Goal: Task Accomplishment & Management: Manage account settings

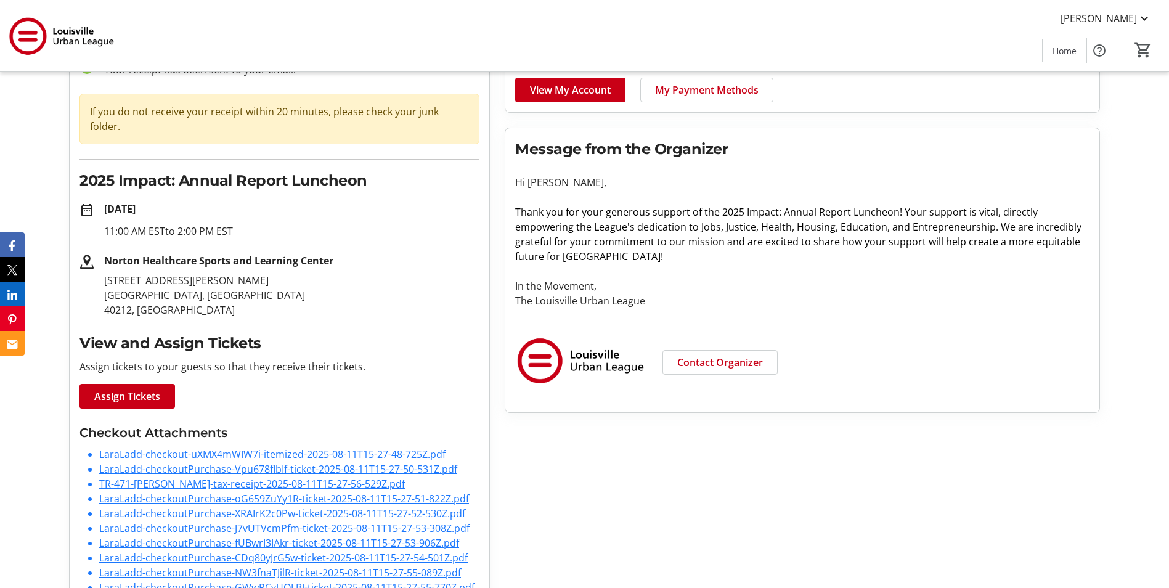
scroll to position [119, 0]
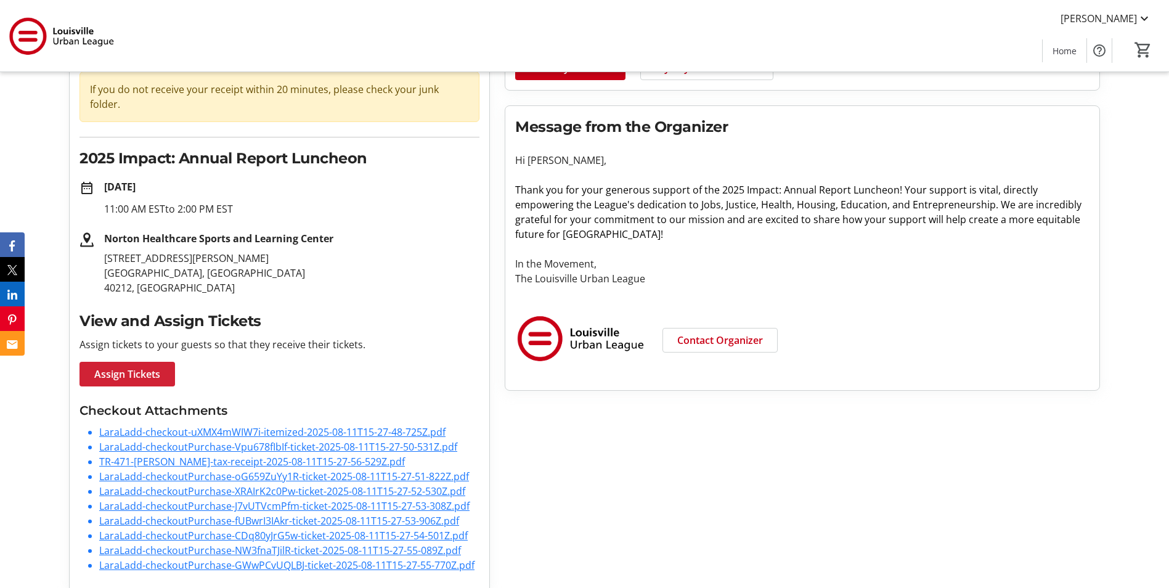
click at [164, 362] on span at bounding box center [126, 374] width 95 height 30
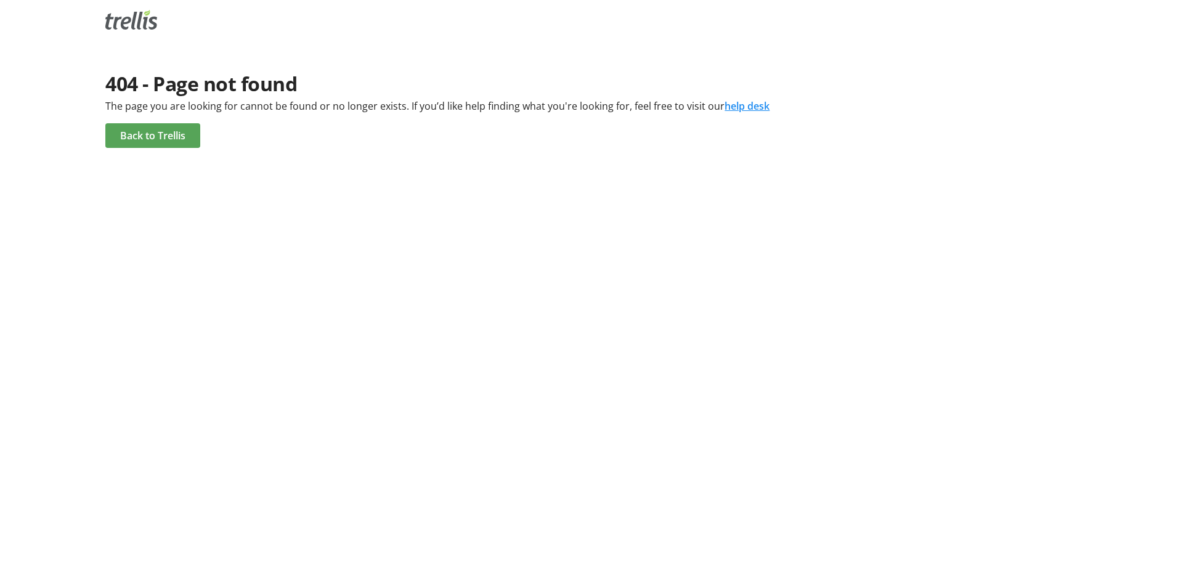
click at [178, 147] on span at bounding box center [152, 136] width 95 height 30
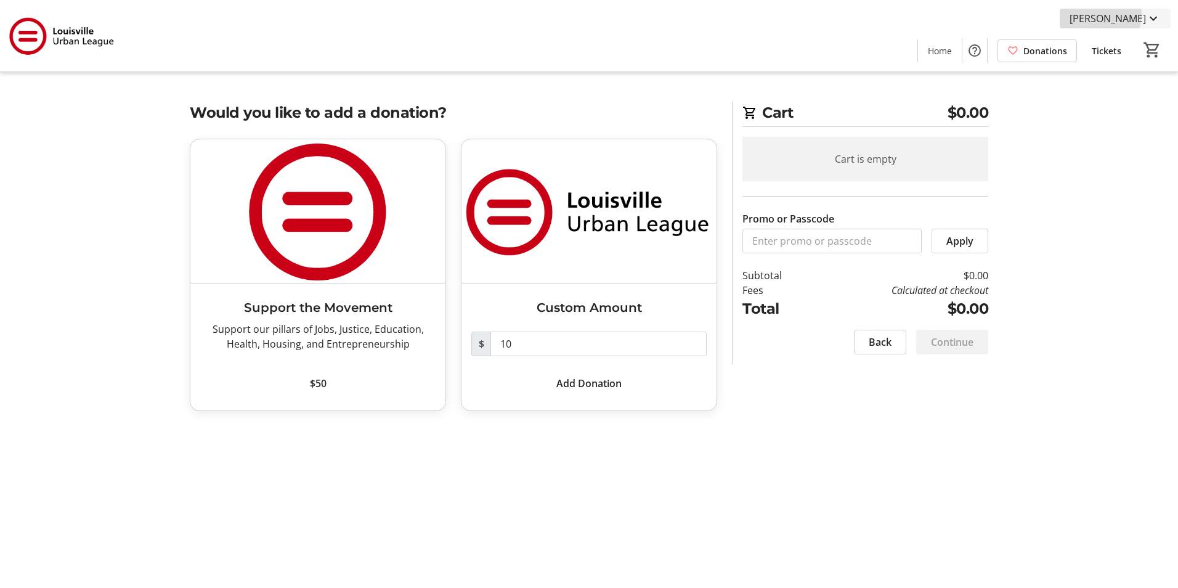
click at [1129, 14] on span "[PERSON_NAME]" at bounding box center [1107, 18] width 76 height 15
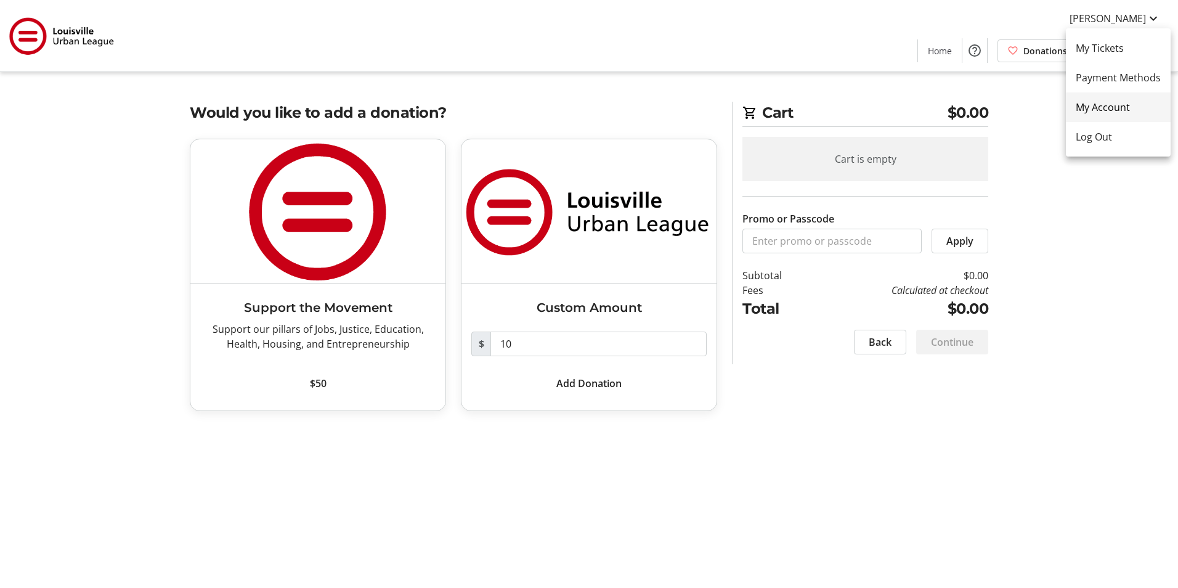
click at [1121, 113] on span "My Account" at bounding box center [1118, 107] width 85 height 15
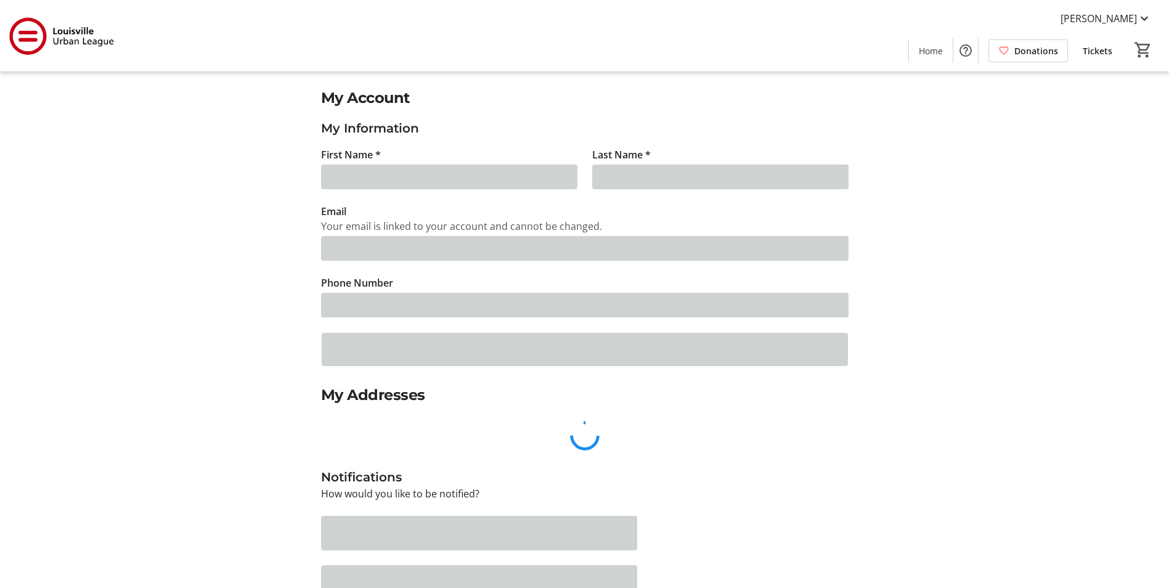
type input "Lara"
type input "Ladd"
type input "laral@voamid.org"
type input "(502) 636-4665"
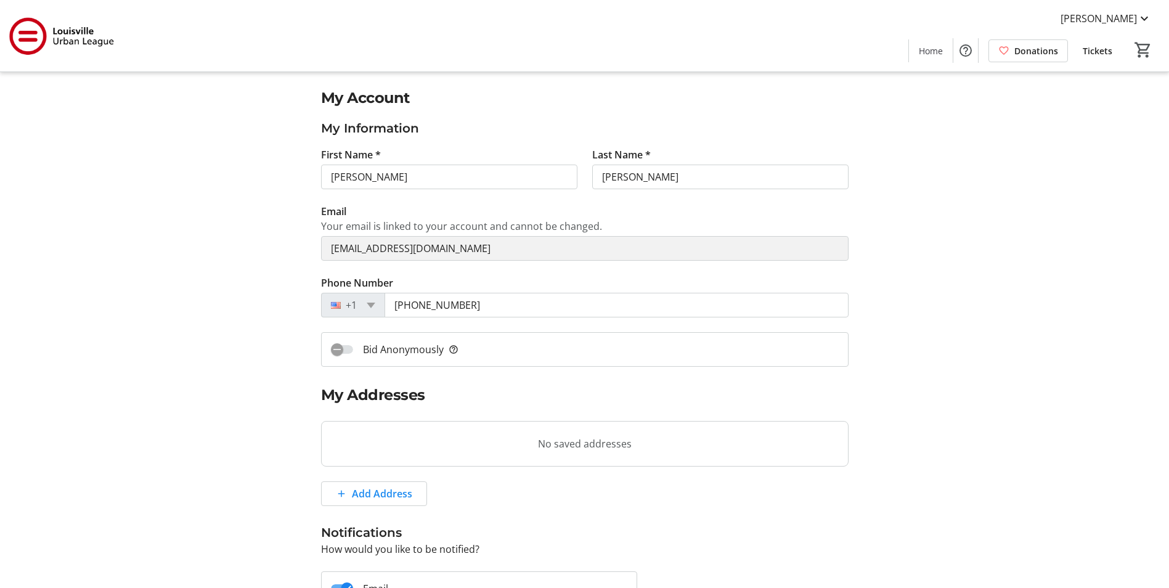
click at [1109, 56] on span "Tickets" at bounding box center [1097, 50] width 30 height 13
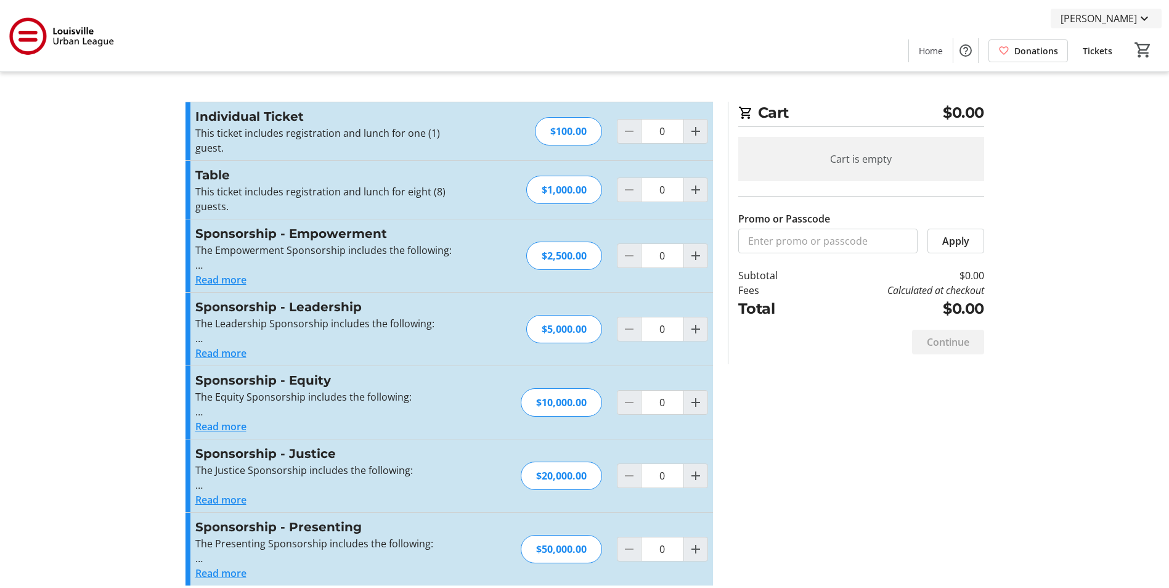
click at [1134, 20] on span "Lara Ladd" at bounding box center [1098, 18] width 76 height 15
click at [1116, 49] on span "My Tickets" at bounding box center [1108, 48] width 85 height 15
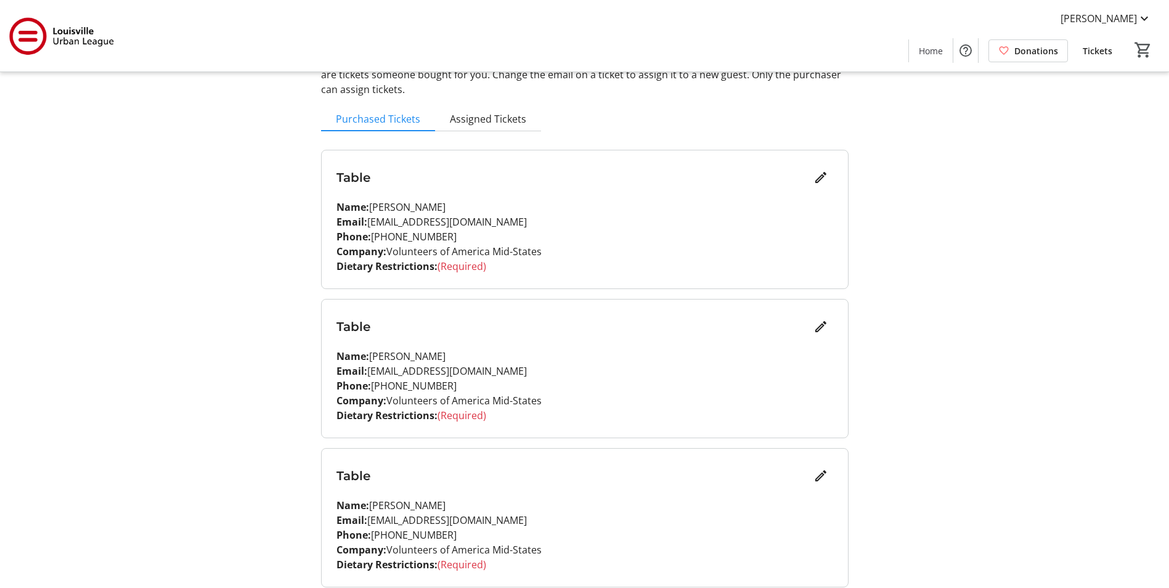
scroll to position [62, 0]
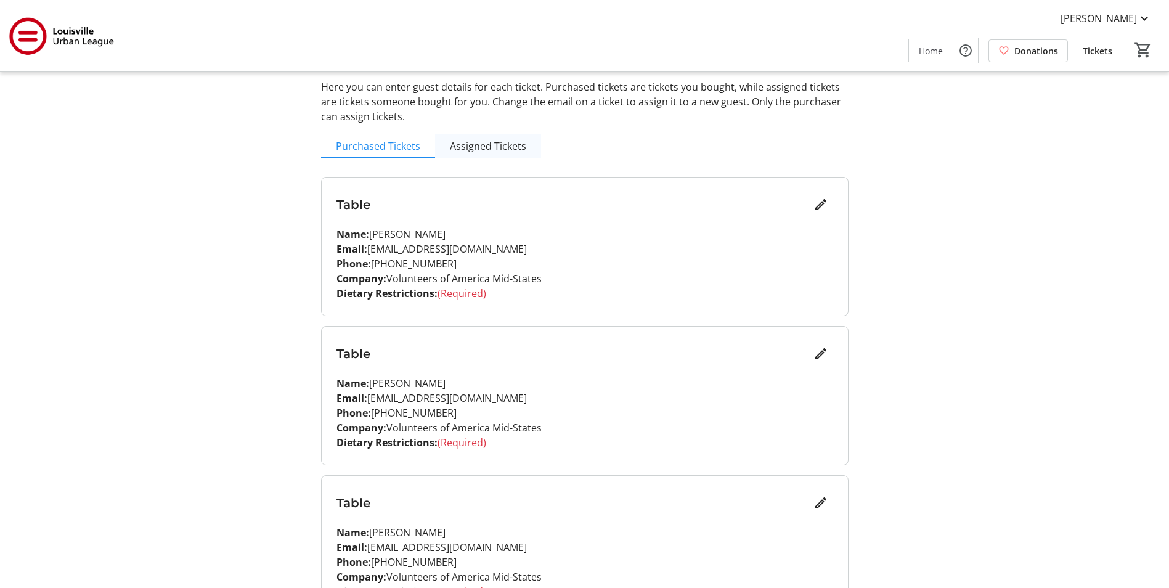
click at [480, 148] on span "Assigned Tickets" at bounding box center [488, 146] width 76 height 10
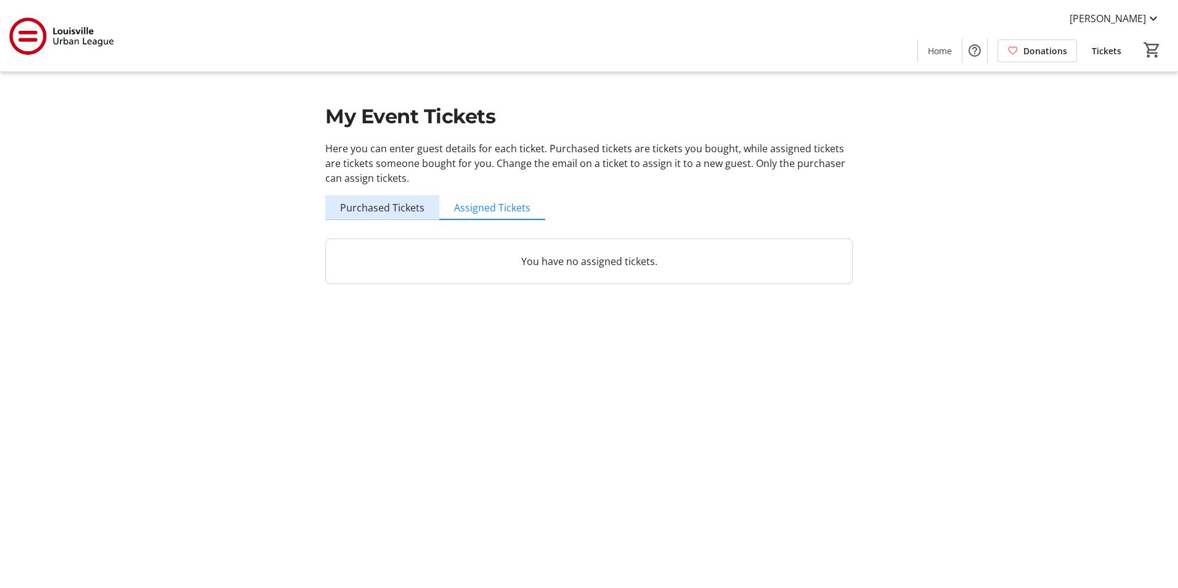
click at [410, 207] on span "Purchased Tickets" at bounding box center [382, 208] width 84 height 10
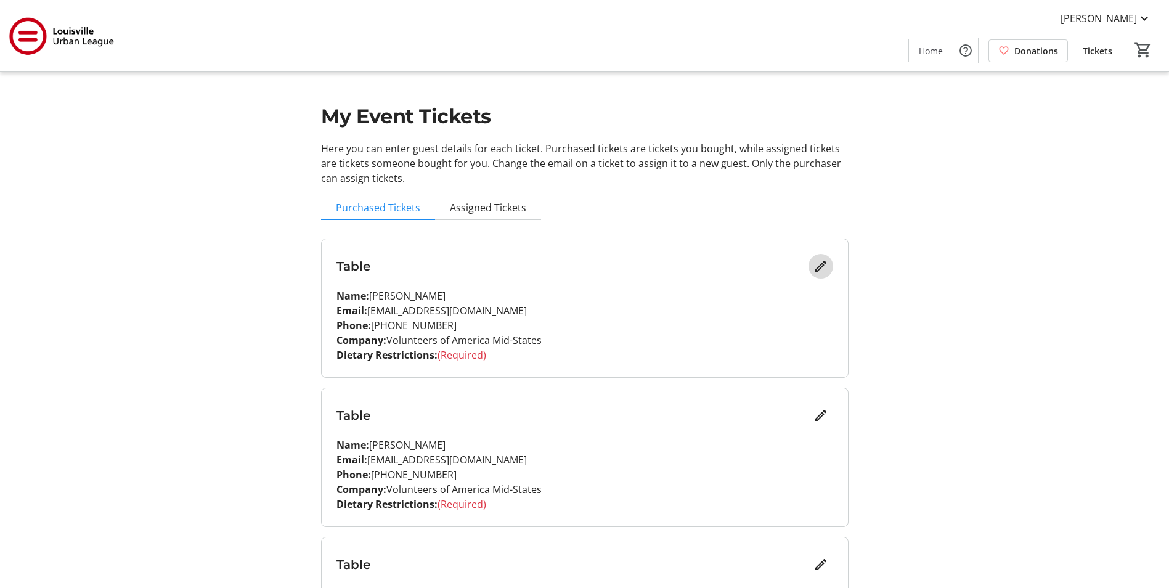
click at [820, 267] on mat-icon "Edit" at bounding box center [820, 266] width 15 height 15
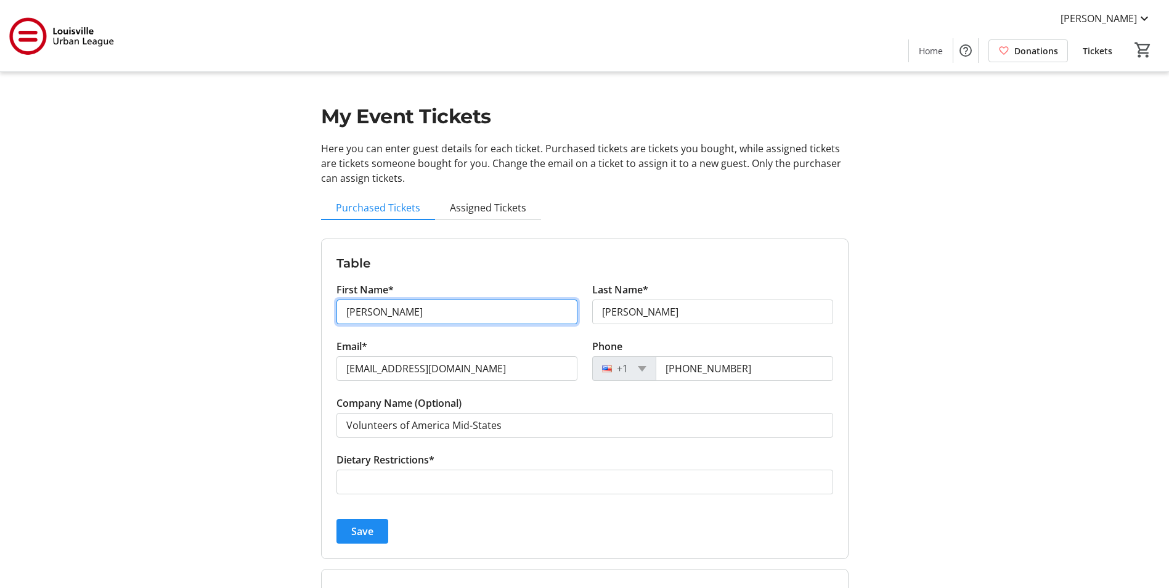
drag, startPoint x: 394, startPoint y: 316, endPoint x: 304, endPoint y: 323, distance: 90.2
type input "Jennifer"
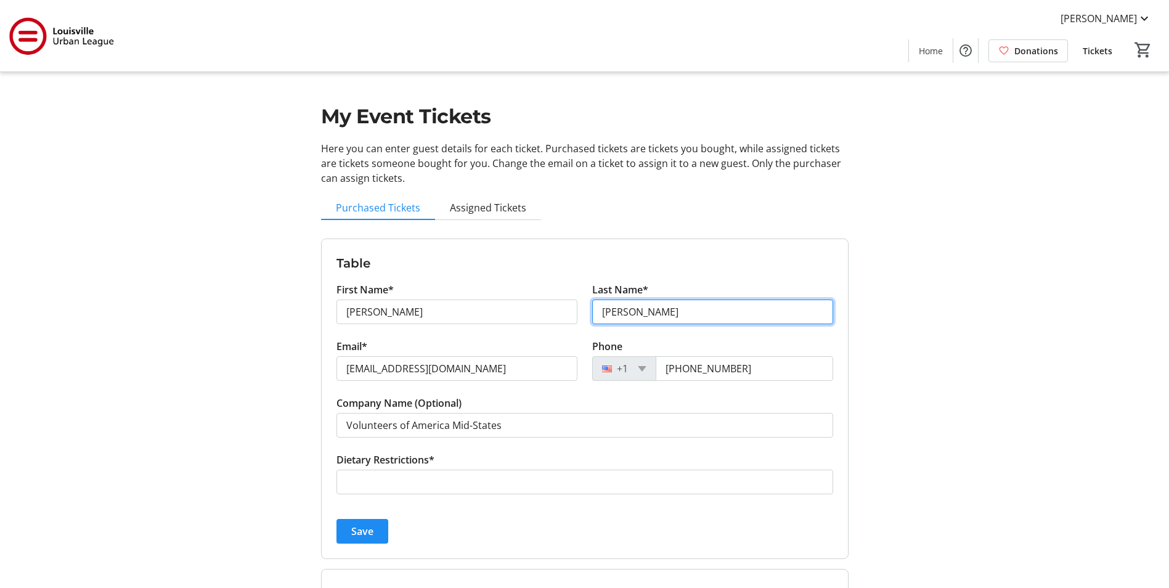
type input "Hancock"
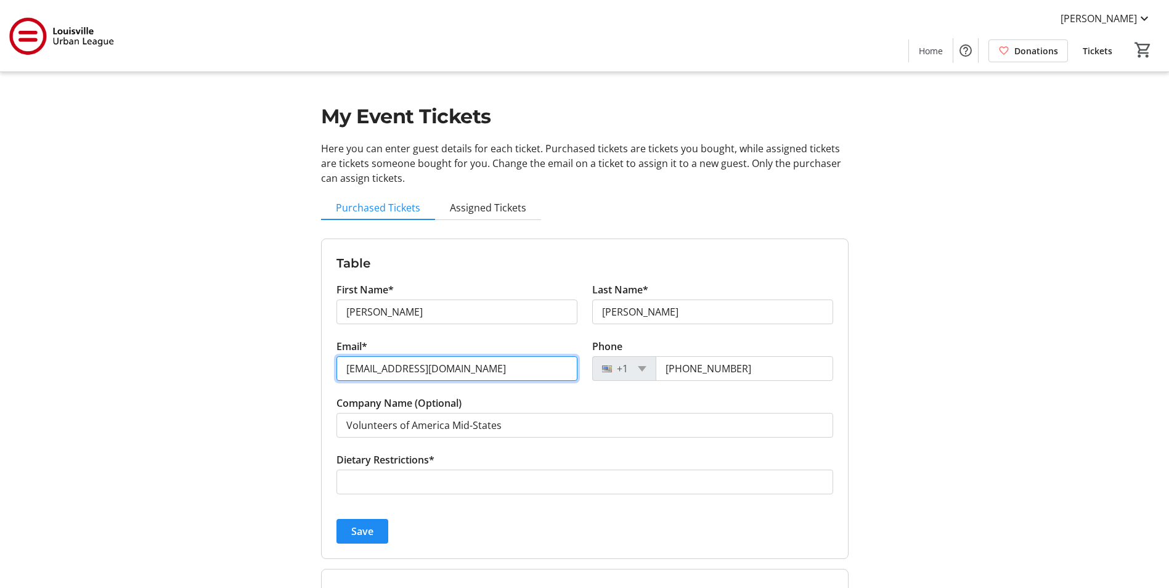
drag, startPoint x: 431, startPoint y: 364, endPoint x: 294, endPoint y: 365, distance: 136.1
type input "jenniferh@voamid.org"
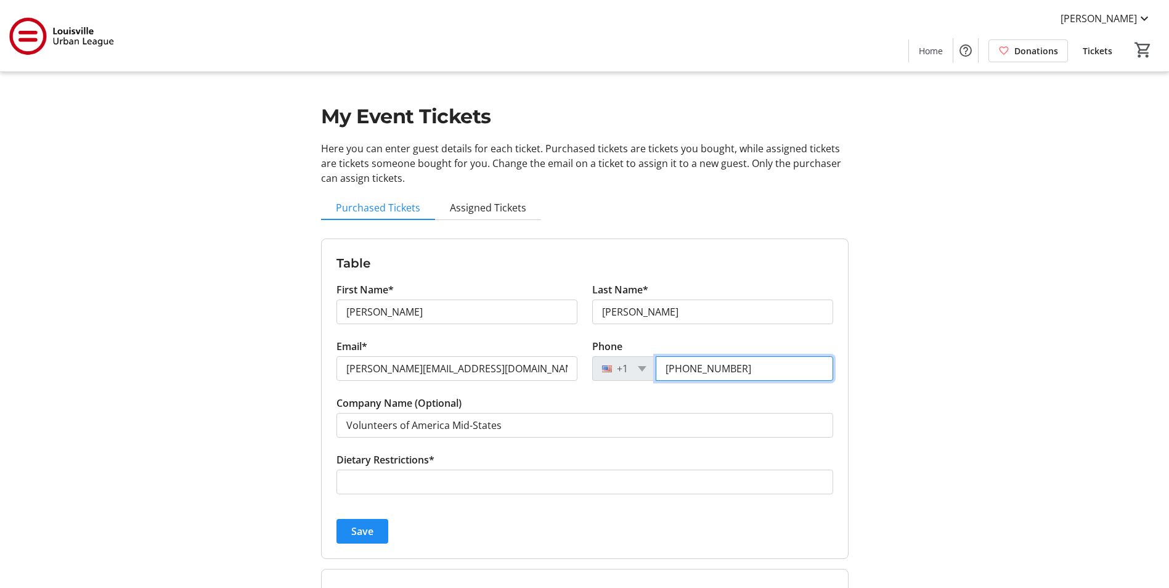
drag, startPoint x: 735, startPoint y: 369, endPoint x: 692, endPoint y: 372, distance: 43.2
click at [692, 372] on input "(502) 636-4665" at bounding box center [743, 368] width 177 height 25
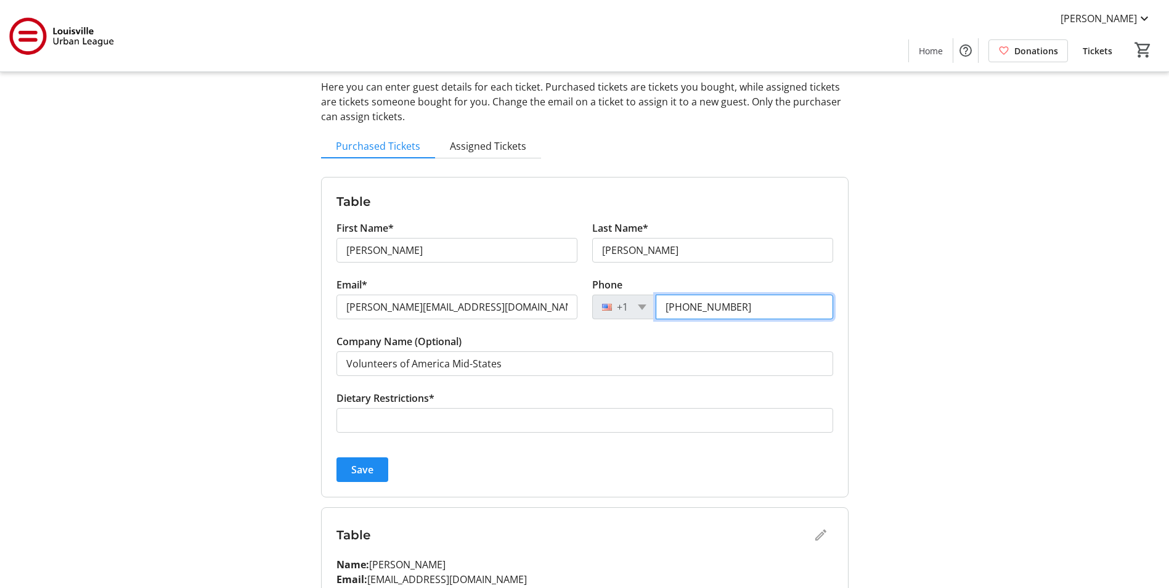
type input "(502) 640-6019"
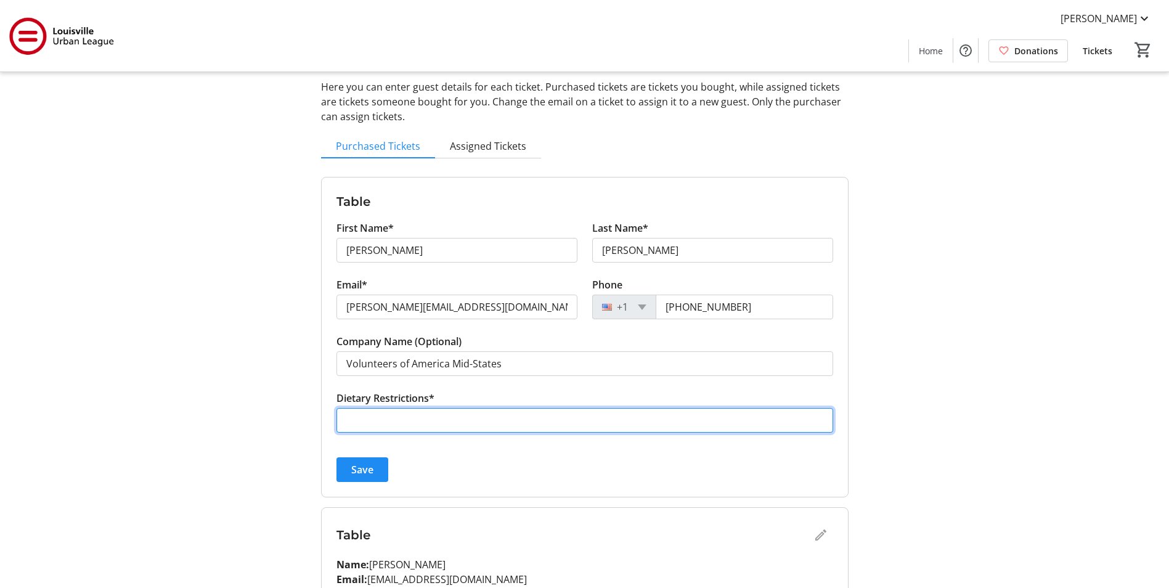
click at [551, 424] on input "Dietary Restrictions*" at bounding box center [584, 420] width 497 height 25
type input "None"
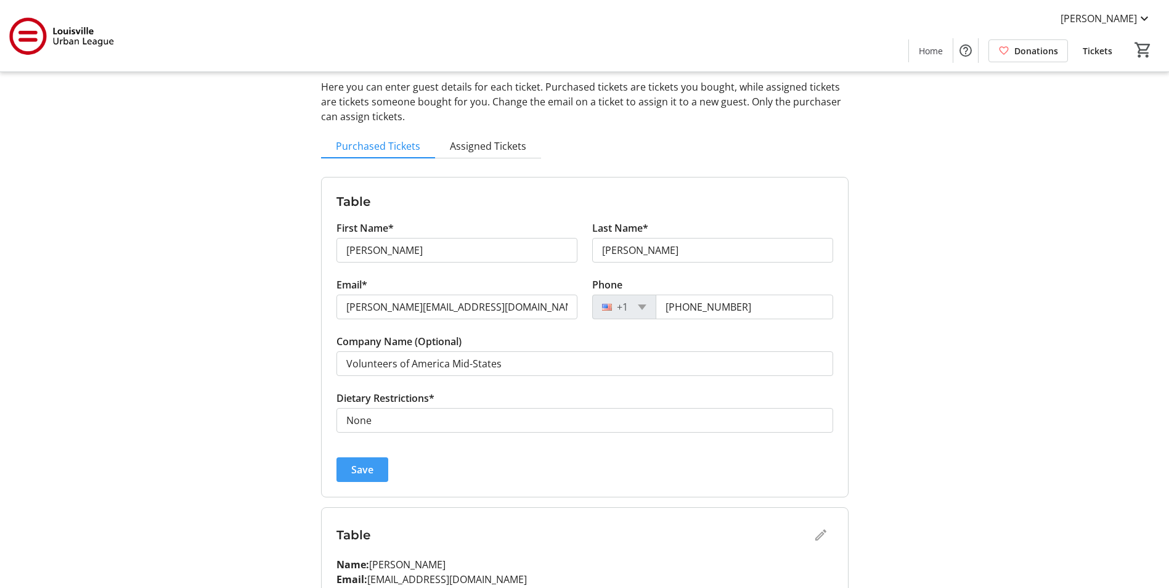
click at [343, 472] on span "submit" at bounding box center [362, 470] width 52 height 30
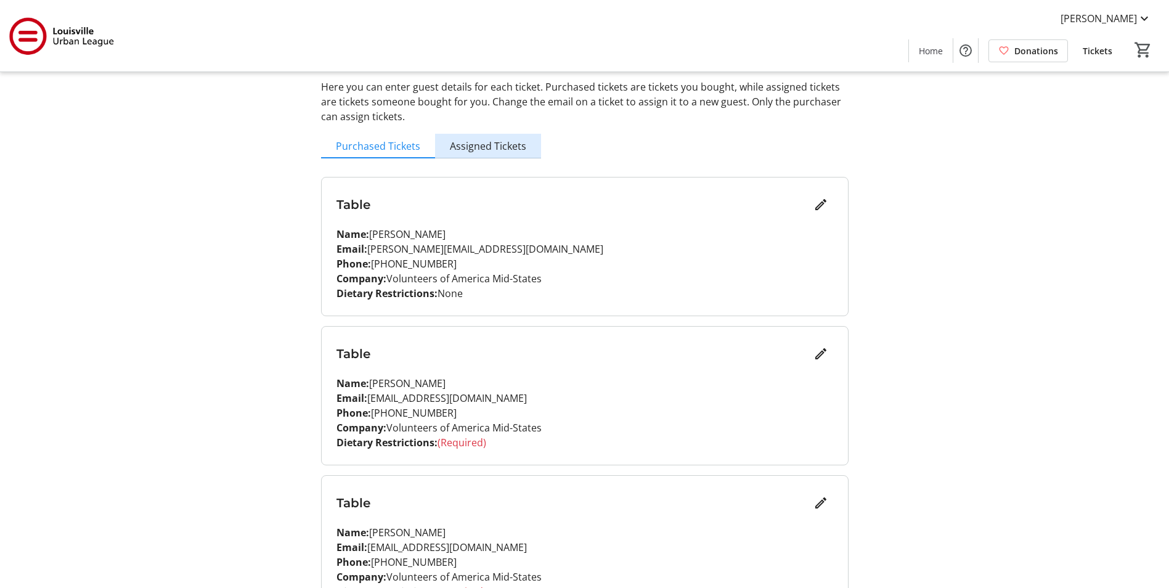
click at [491, 148] on span "Assigned Tickets" at bounding box center [488, 146] width 76 height 10
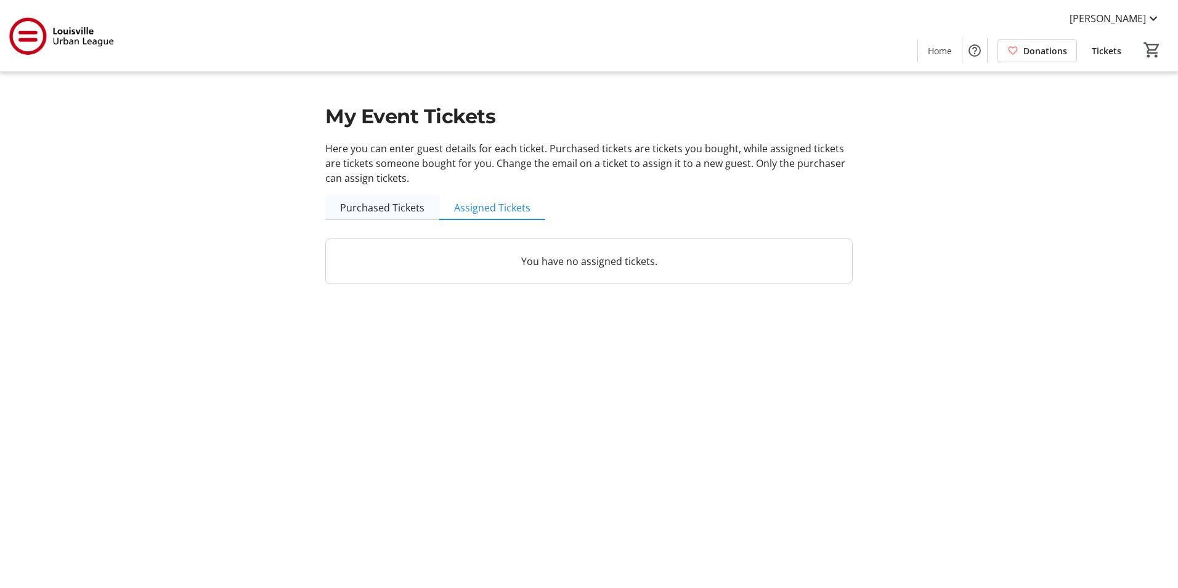
click at [378, 213] on span "Purchased Tickets" at bounding box center [382, 208] width 84 height 10
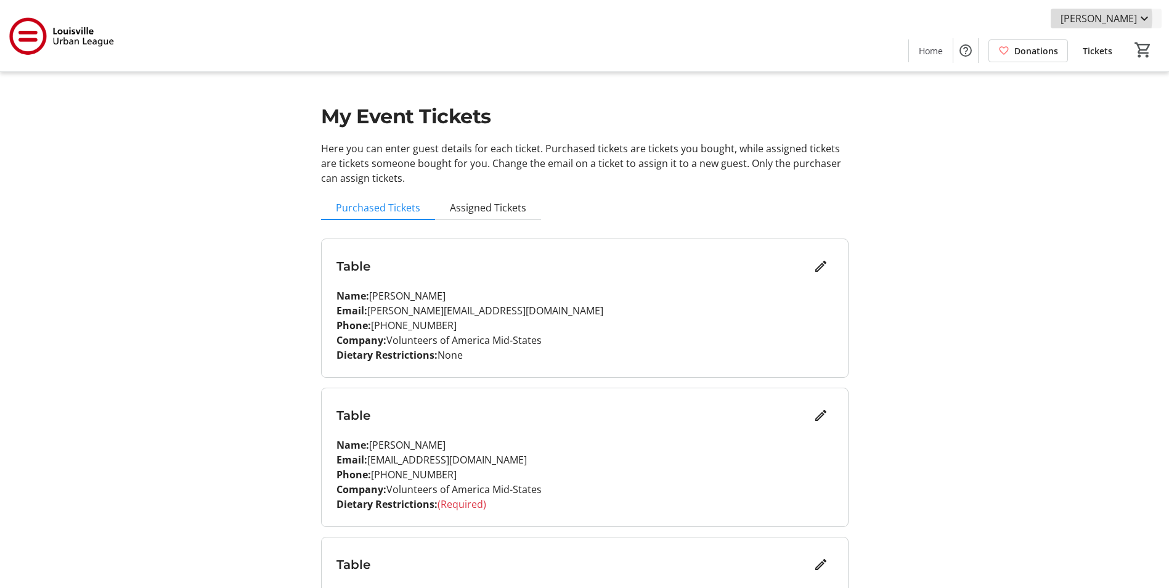
click at [1132, 18] on span "Lara Ladd" at bounding box center [1098, 18] width 76 height 15
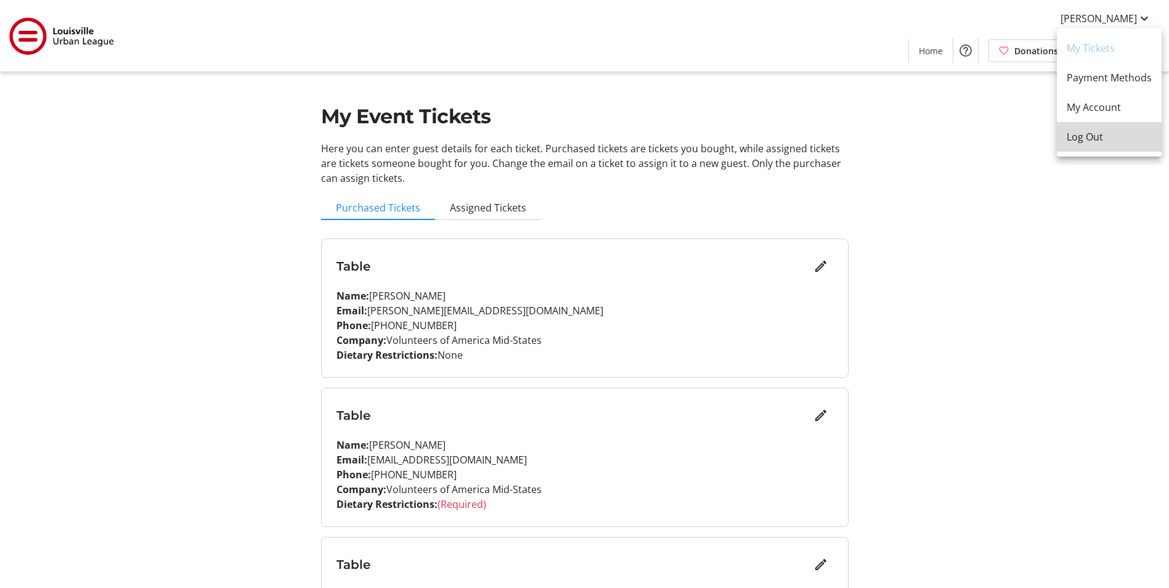
click at [1096, 149] on button "Log Out" at bounding box center [1108, 137] width 105 height 30
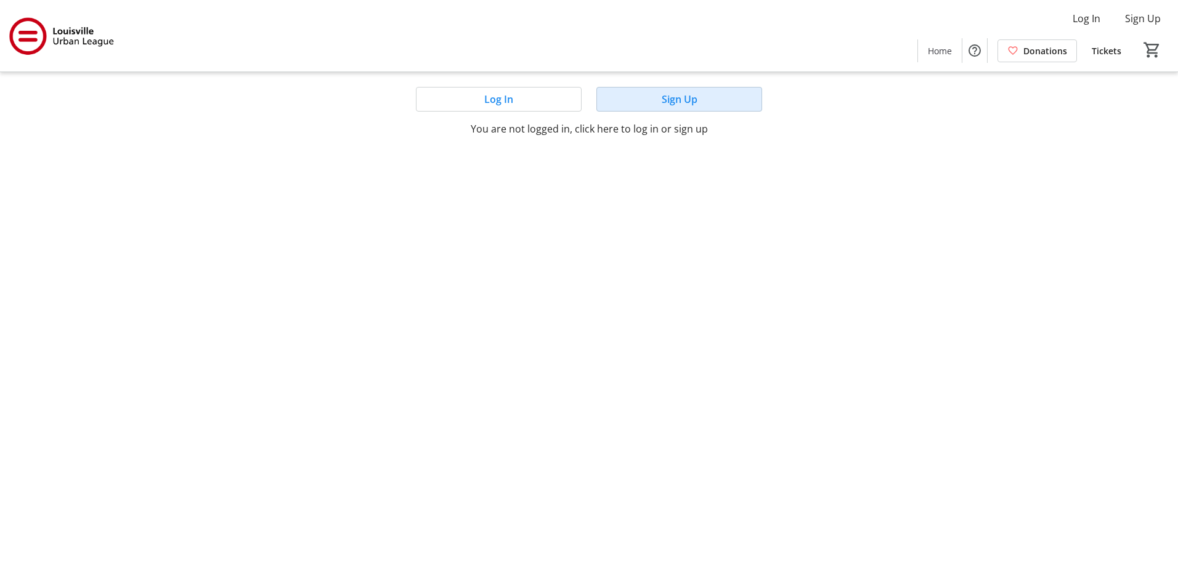
click at [657, 105] on span at bounding box center [679, 99] width 164 height 30
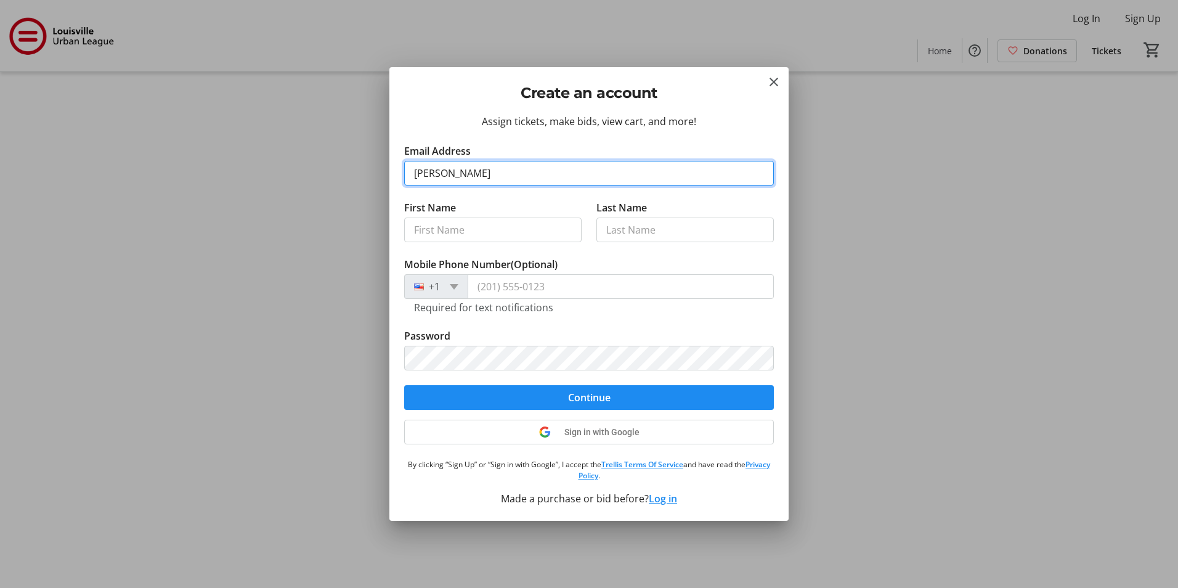
type input "laral@voamid.org"
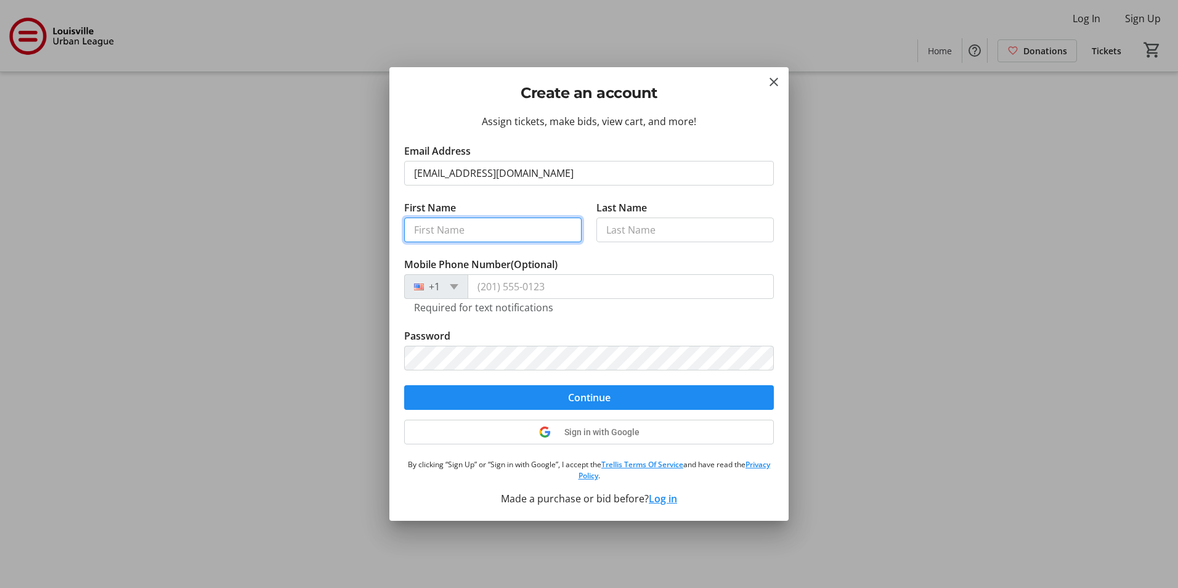
type input "Lara"
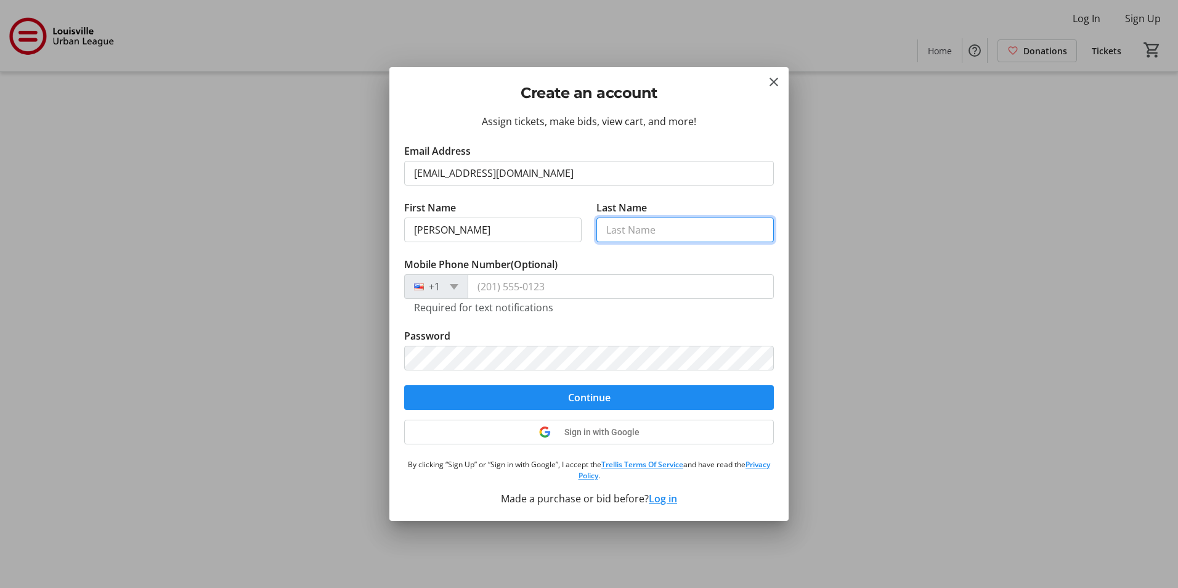
type input "Ladd"
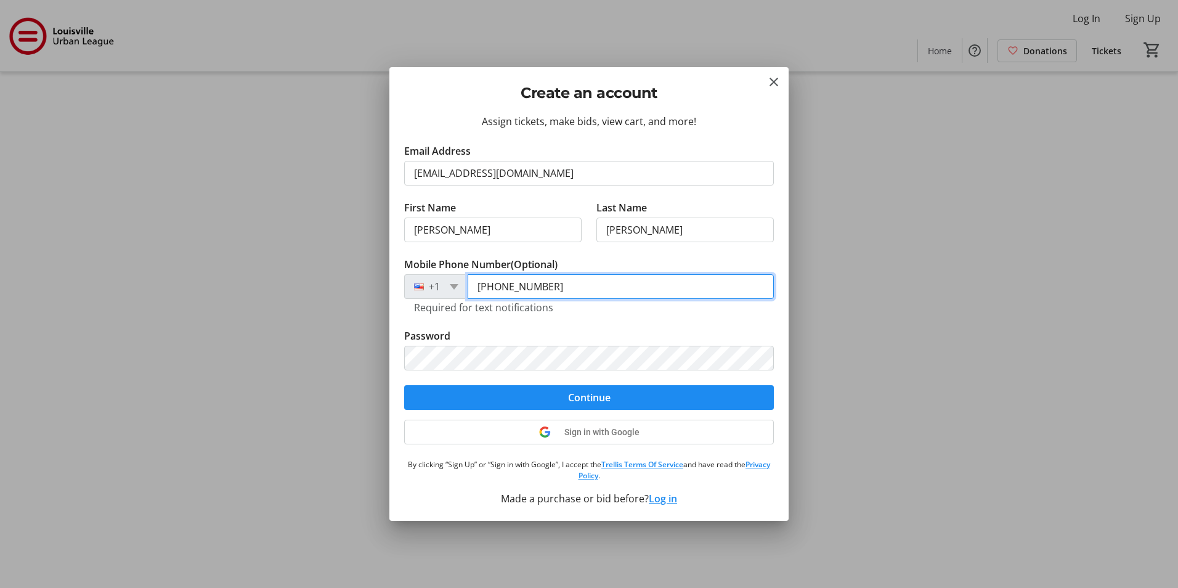
drag, startPoint x: 548, startPoint y: 284, endPoint x: 474, endPoint y: 288, distance: 74.0
click at [474, 288] on input "(317) 989-0324" at bounding box center [621, 286] width 306 height 25
type input "(502) 636-4665"
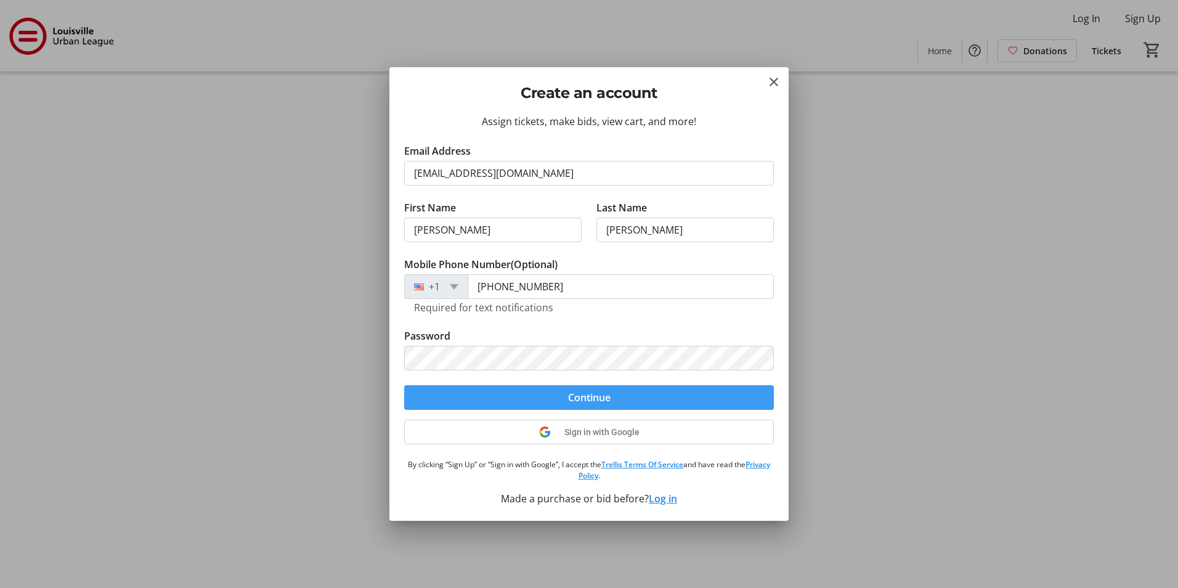
click at [707, 395] on span "submit" at bounding box center [589, 398] width 370 height 30
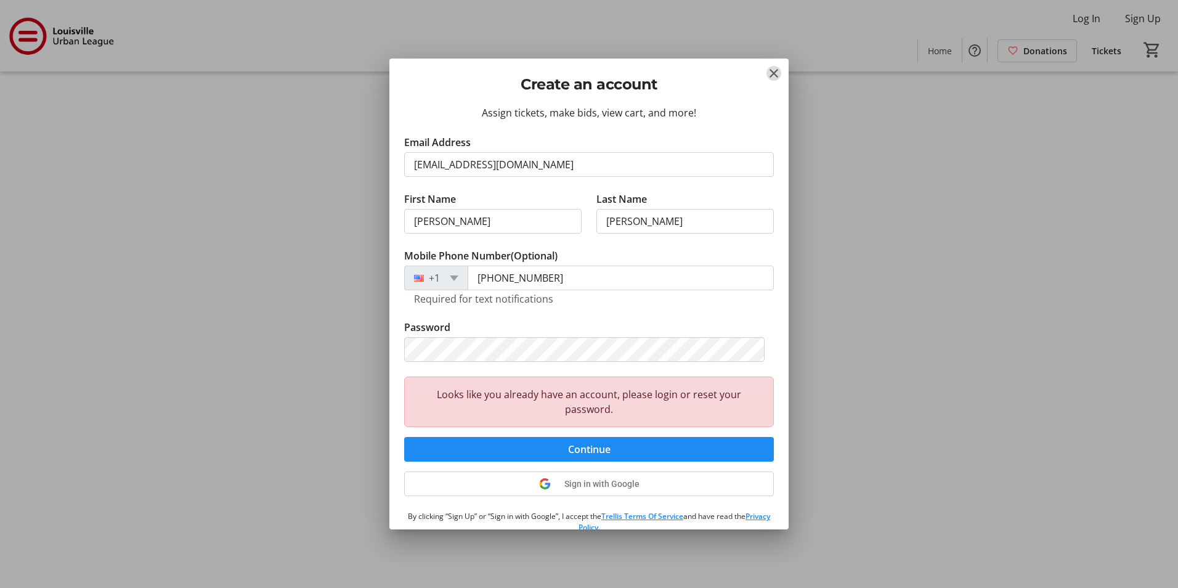
click at [772, 76] on mat-icon "Close" at bounding box center [773, 73] width 15 height 15
